Goal: Information Seeking & Learning: Learn about a topic

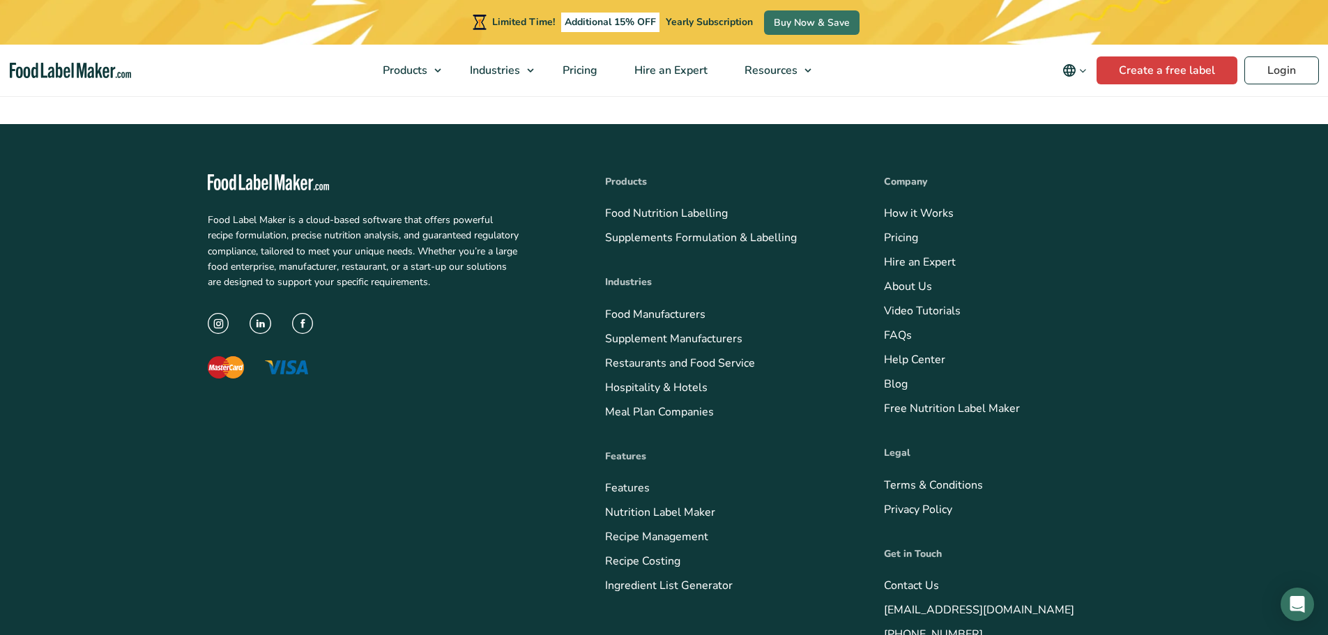
scroll to position [5577, 0]
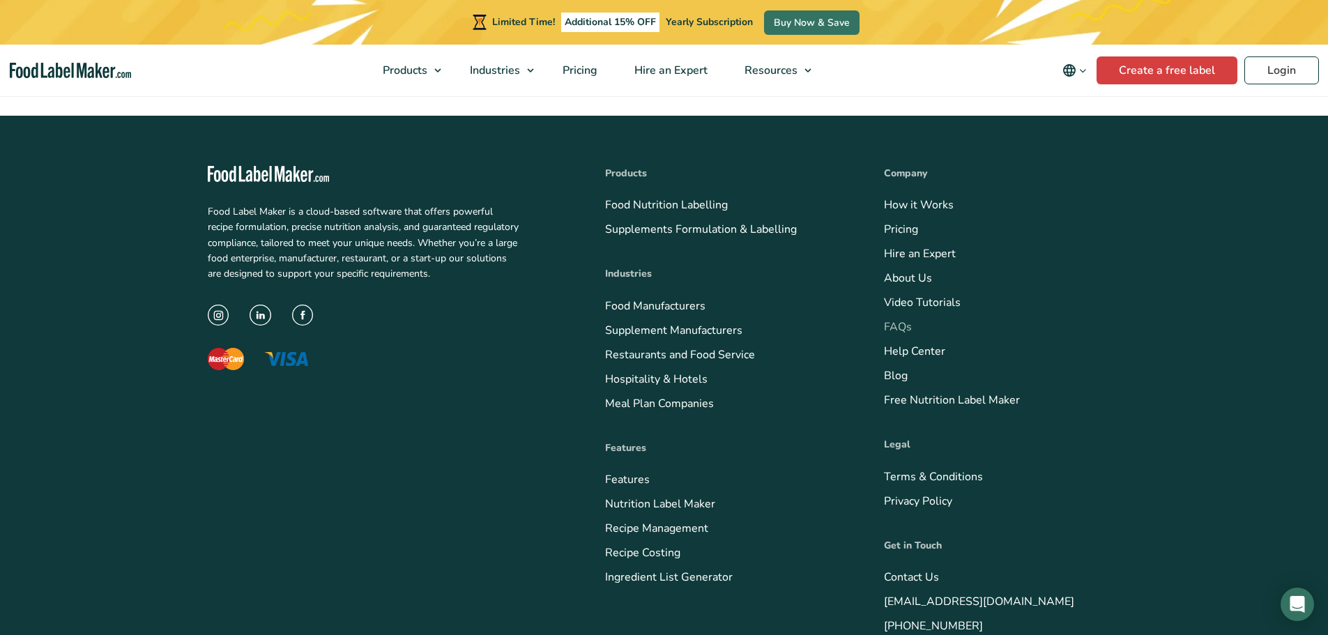
click at [900, 324] on link "FAQs" at bounding box center [898, 326] width 28 height 15
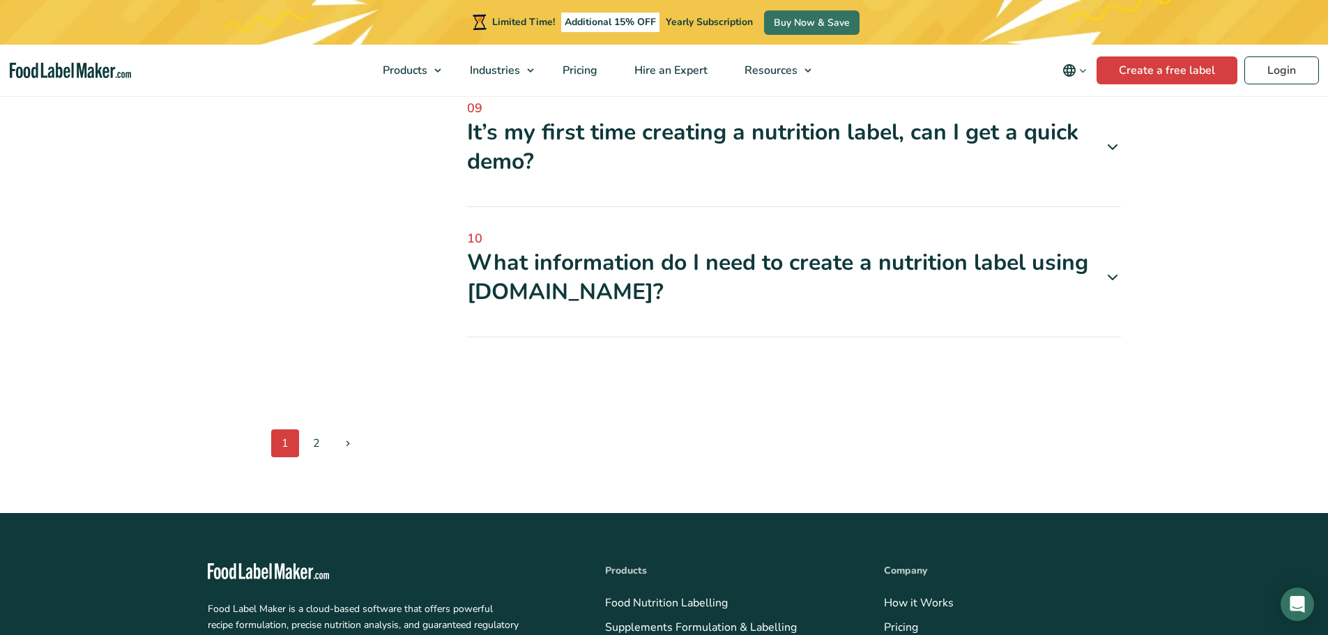
scroll to position [1394, 0]
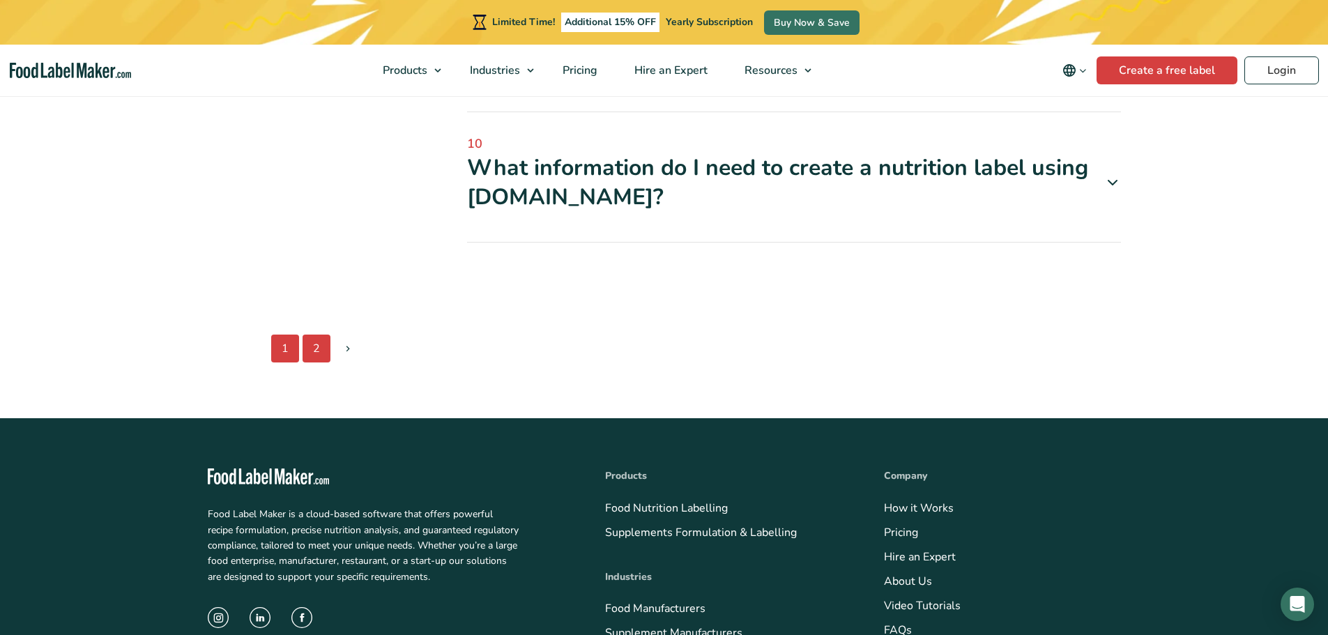
click at [321, 353] on link "2" at bounding box center [317, 349] width 28 height 28
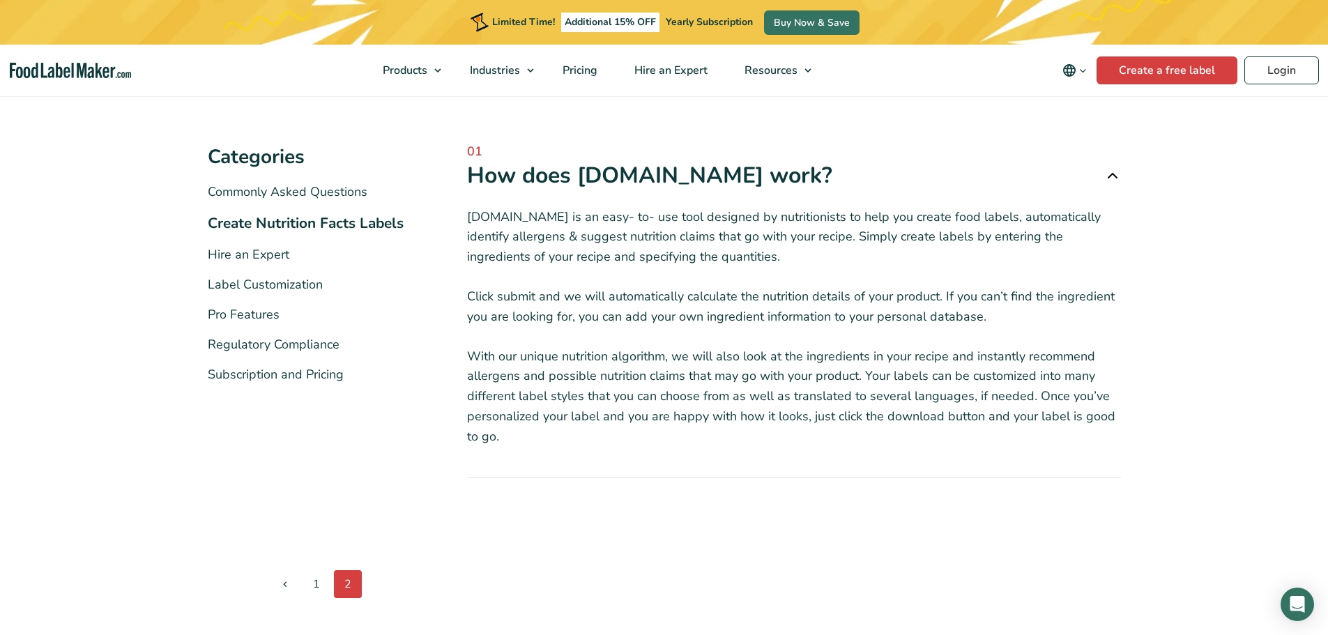
scroll to position [209, 0]
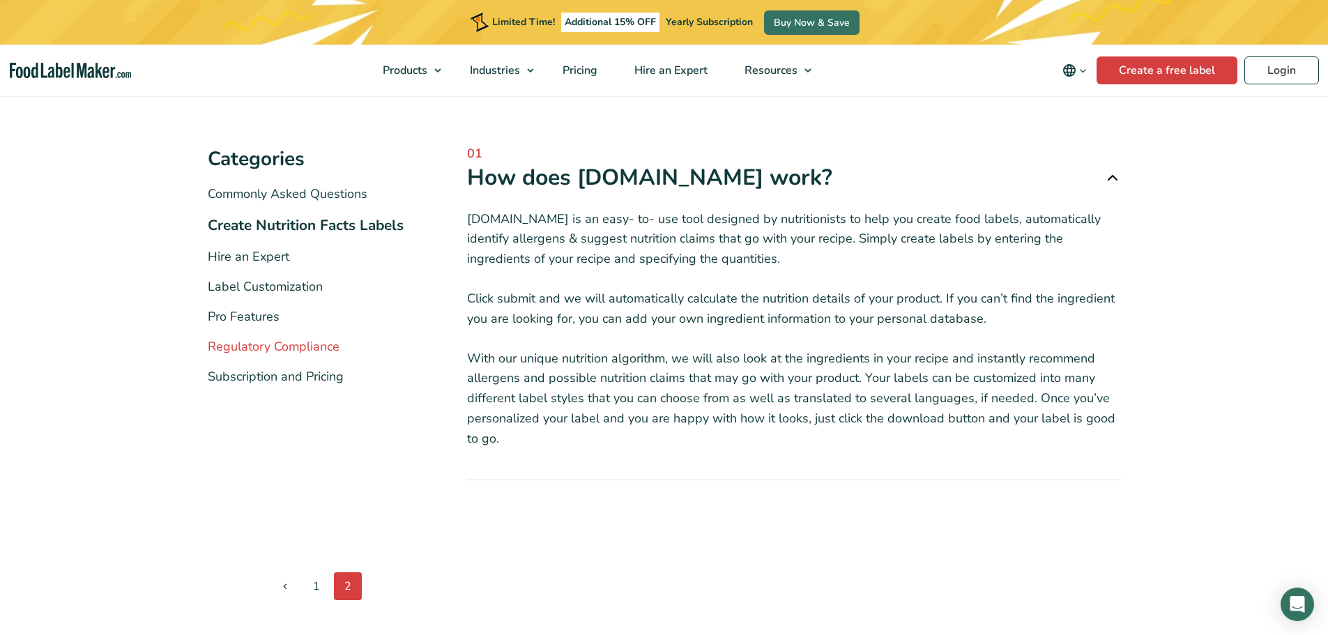
click at [294, 347] on link "Regulatory Compliance" at bounding box center [274, 346] width 132 height 17
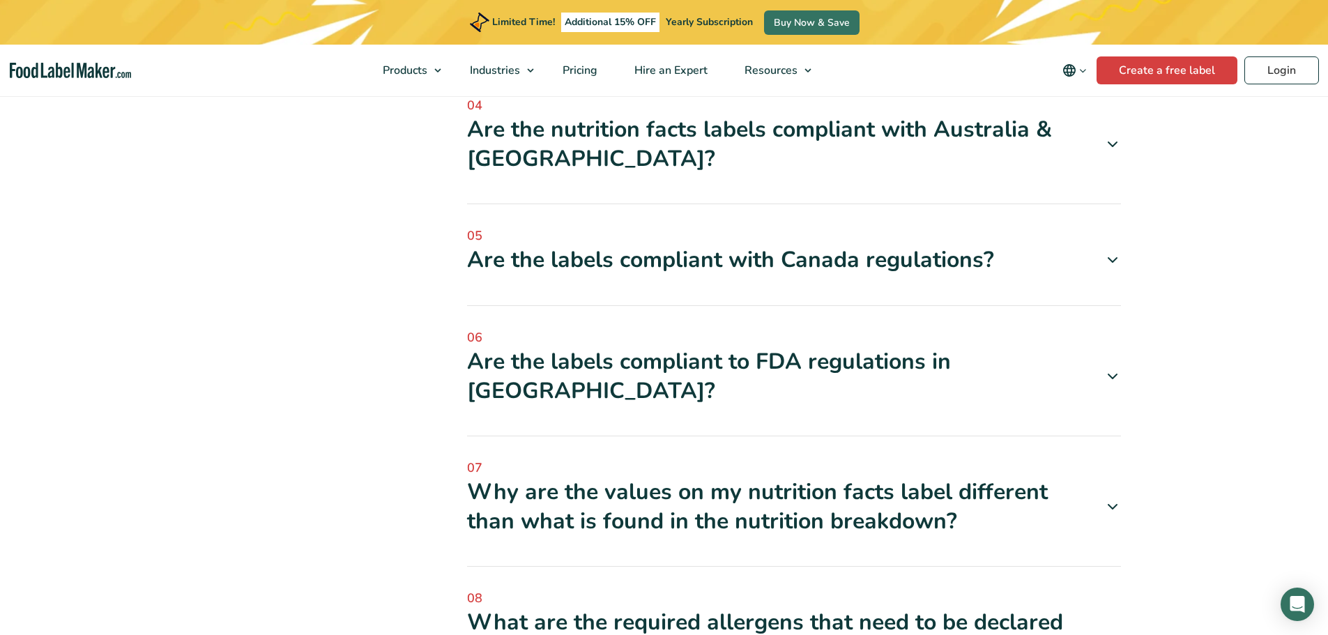
scroll to position [697, 0]
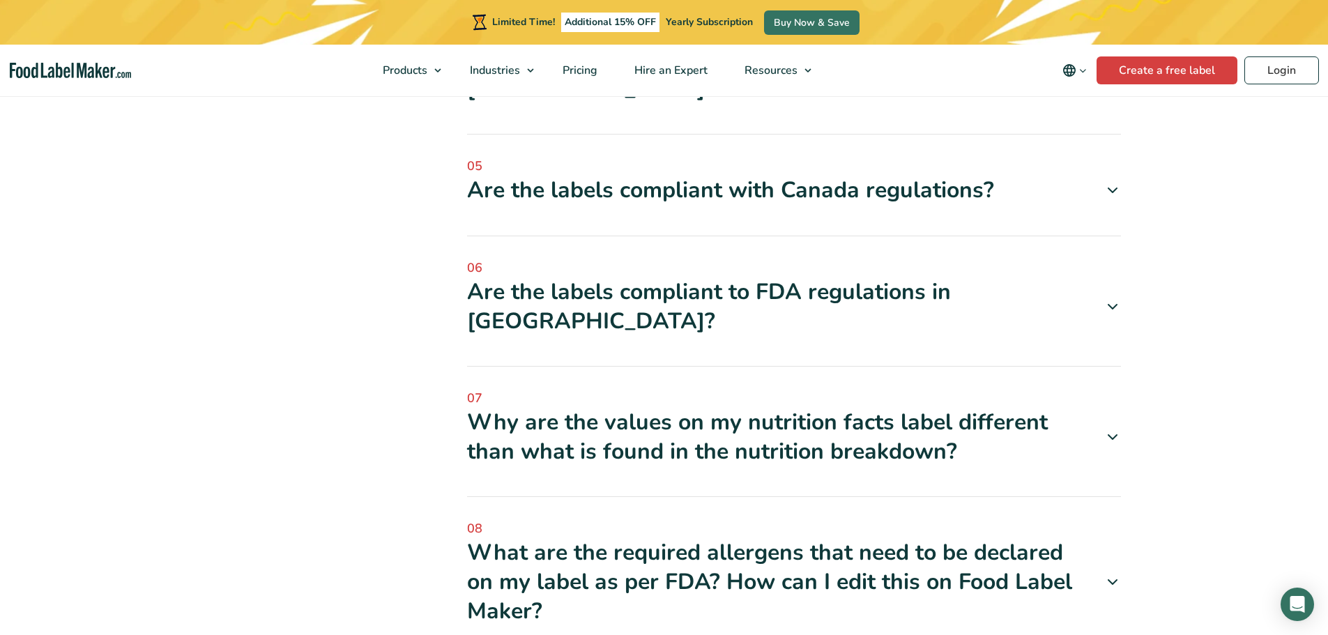
click at [551, 288] on div "Are the labels compliant to FDA regulations in [GEOGRAPHIC_DATA]?" at bounding box center [794, 306] width 654 height 58
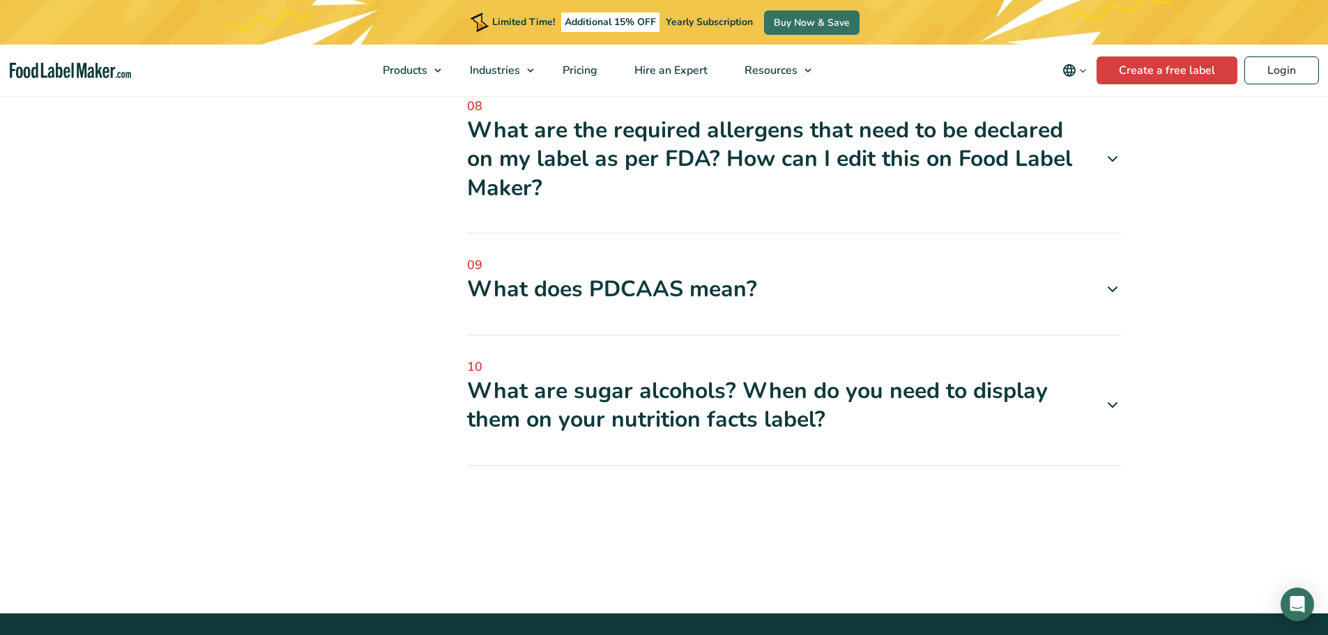
scroll to position [1394, 0]
